Goal: Check status

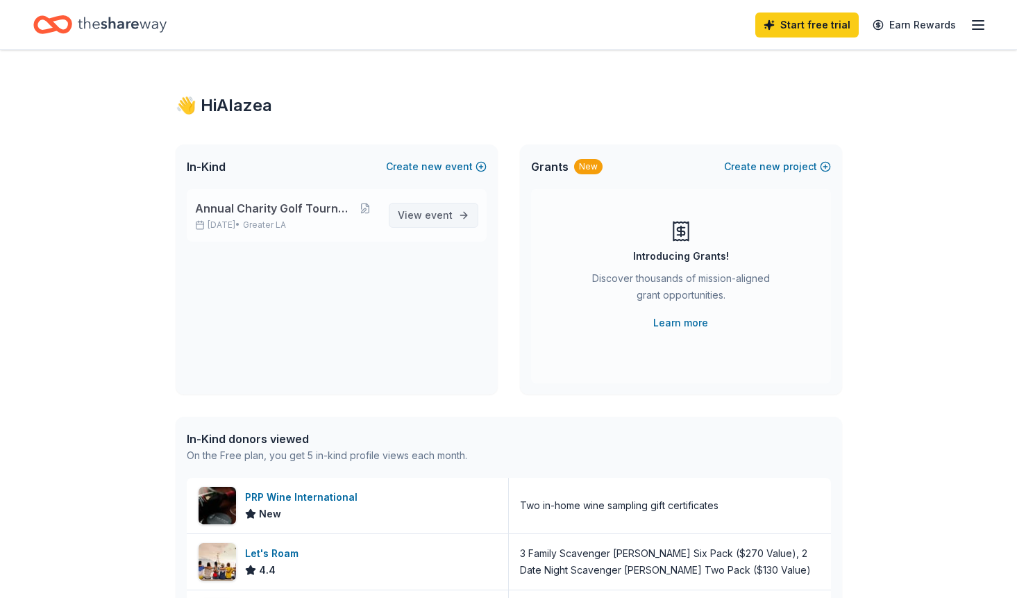
click at [399, 209] on link "View event" at bounding box center [434, 215] width 90 height 25
click at [439, 214] on span "event" at bounding box center [439, 215] width 28 height 12
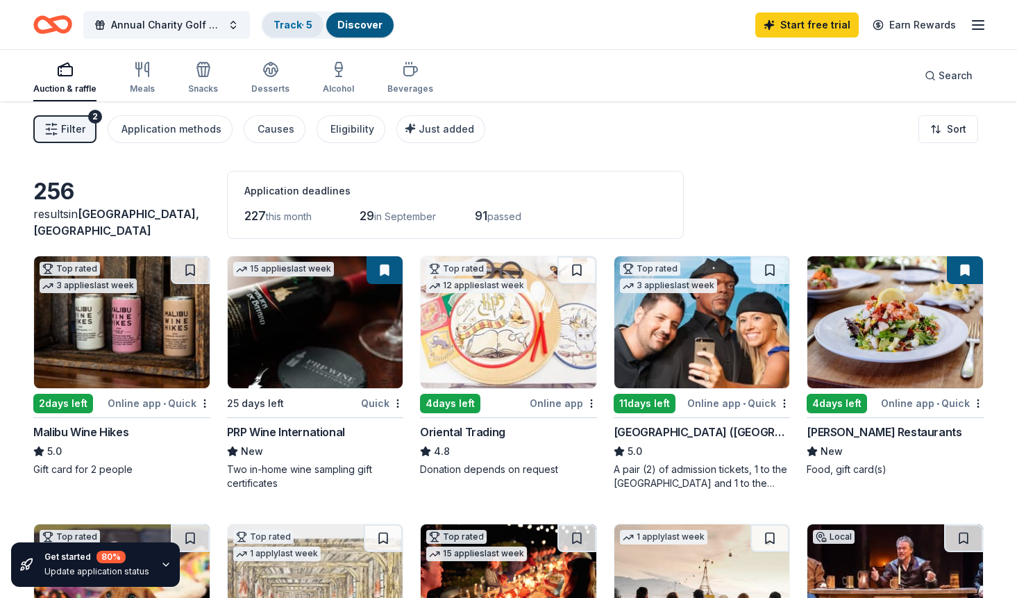
click at [292, 25] on link "Track · 5" at bounding box center [293, 25] width 39 height 12
click at [301, 27] on link "Track · 5" at bounding box center [293, 25] width 39 height 12
click at [300, 35] on div "Track · 5" at bounding box center [292, 24] width 61 height 25
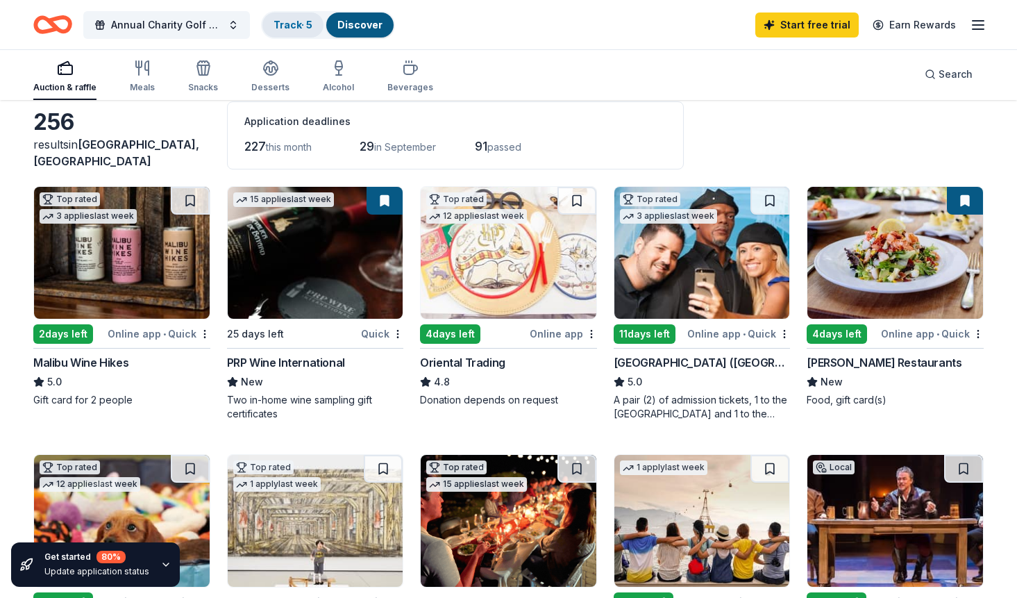
click at [301, 17] on div "Track · 5" at bounding box center [292, 24] width 61 height 25
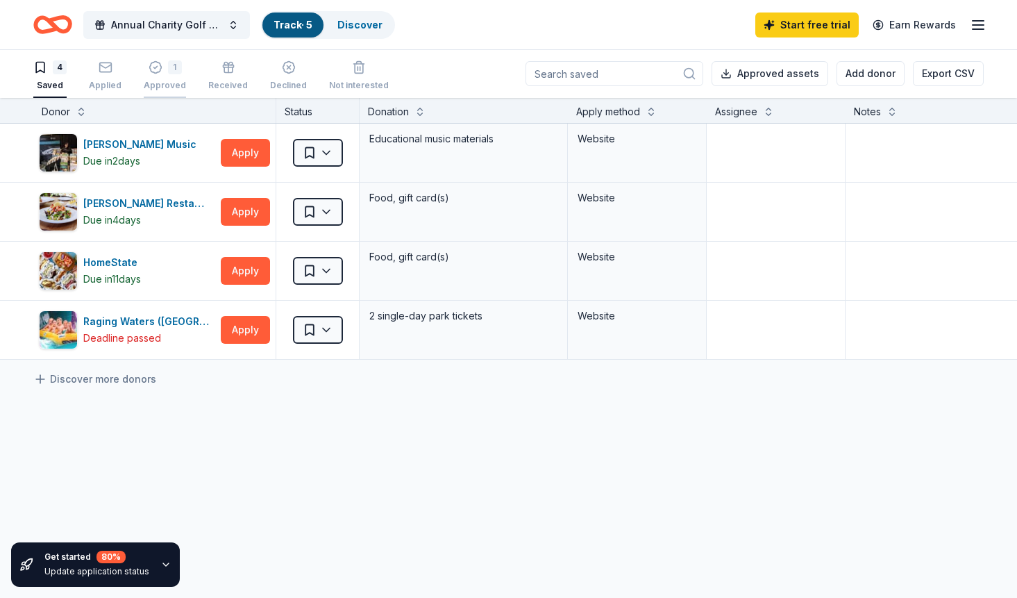
click at [144, 70] on div "1" at bounding box center [165, 67] width 42 height 14
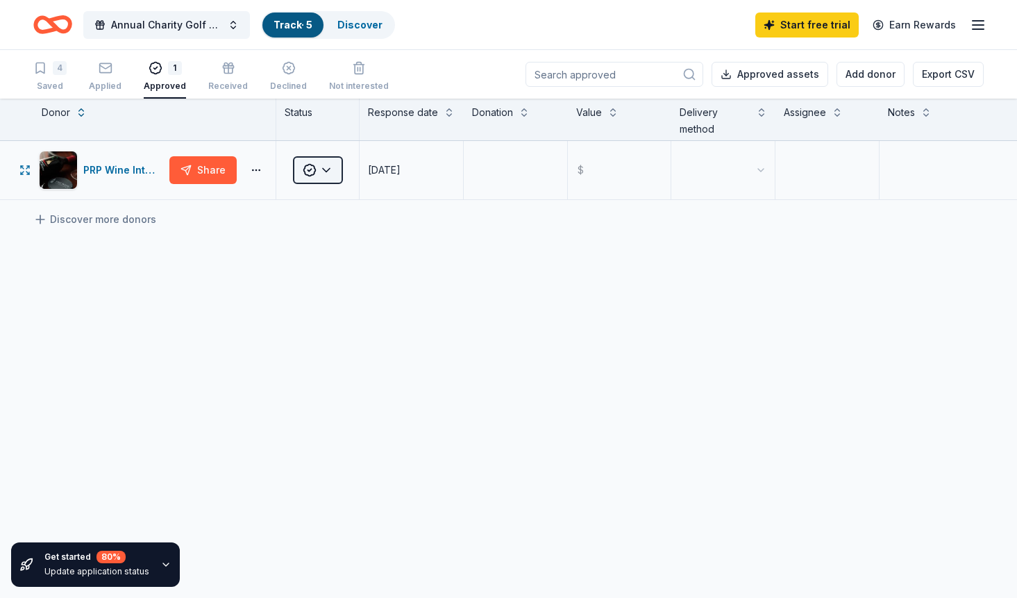
click at [320, 165] on html "Annual Charity Golf Tournament Track · 5 Discover Start free trial Earn Rewards…" at bounding box center [508, 299] width 1017 height 598
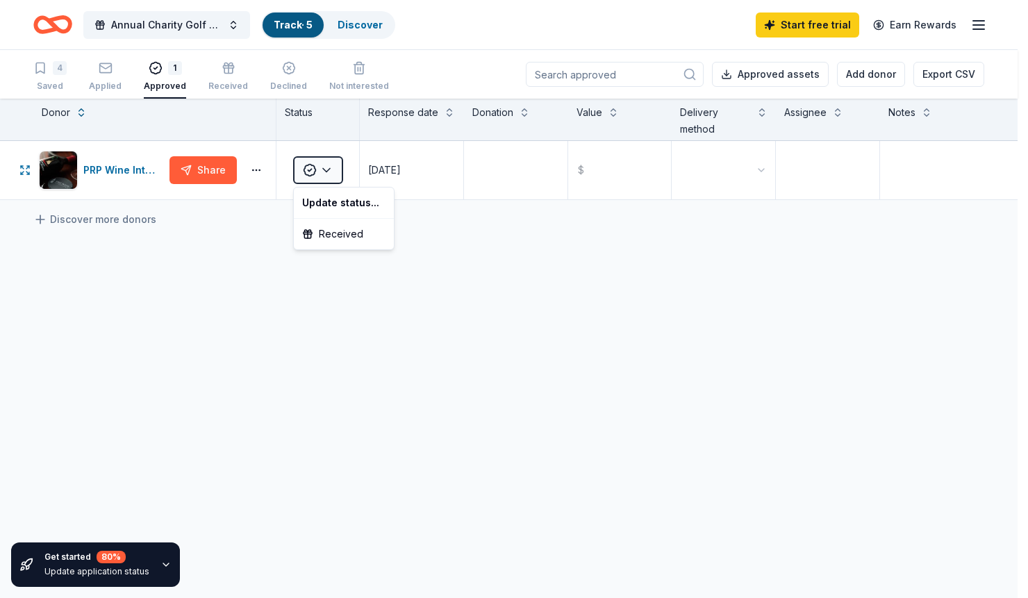
click at [468, 185] on html "Annual Charity Golf Tournament Track · 5 Discover Start free trial Earn Rewards…" at bounding box center [514, 299] width 1028 height 598
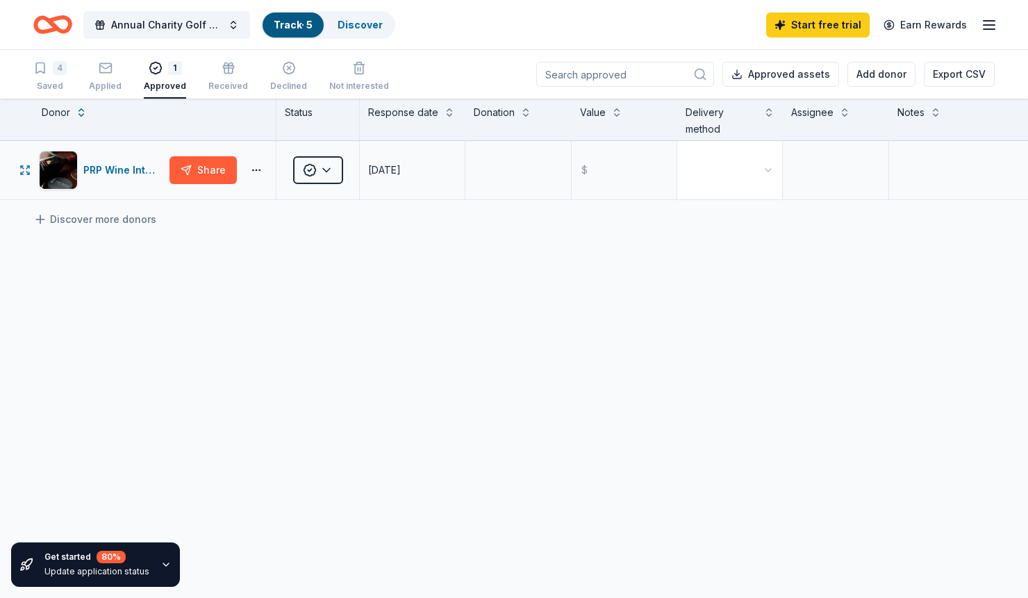
click at [719, 185] on body "Annual Charity Golf Tournament Track · 5 Discover Start free trial Earn Rewards…" at bounding box center [514, 299] width 1028 height 598
click at [700, 175] on html "Annual Charity Golf Tournament Track · 5 Discover Start free trial Earn Rewards…" at bounding box center [508, 299] width 1017 height 598
click at [701, 183] on html "Annual Charity Golf Tournament Track · 5 Discover Start free trial Earn Rewards…" at bounding box center [508, 299] width 1017 height 598
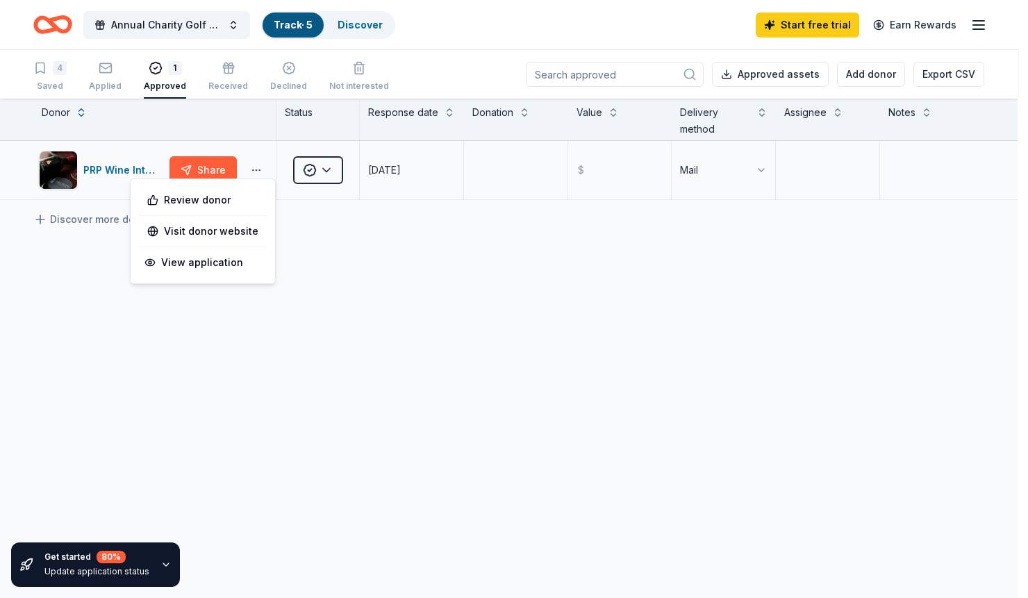
click at [254, 168] on html "Annual Charity Golf Tournament Track · 5 Discover Start free trial Earn Rewards…" at bounding box center [514, 299] width 1028 height 598
click at [113, 165] on html "Annual Charity Golf Tournament Track · 5 Discover Start free trial Earn Rewards…" at bounding box center [514, 299] width 1028 height 598
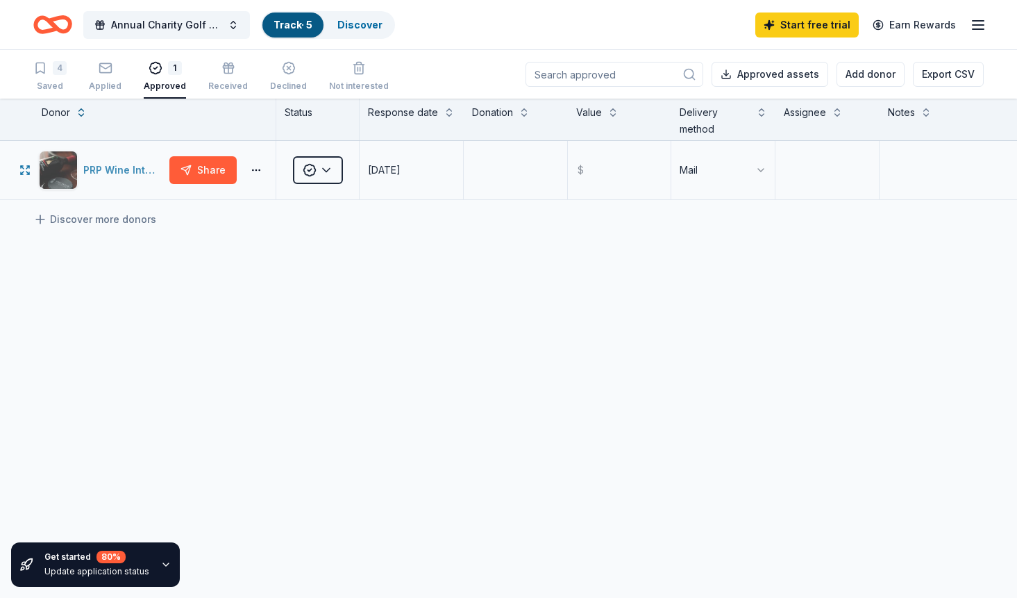
click at [115, 166] on div "PRP Wine International" at bounding box center [123, 170] width 81 height 17
